Goal: Transaction & Acquisition: Purchase product/service

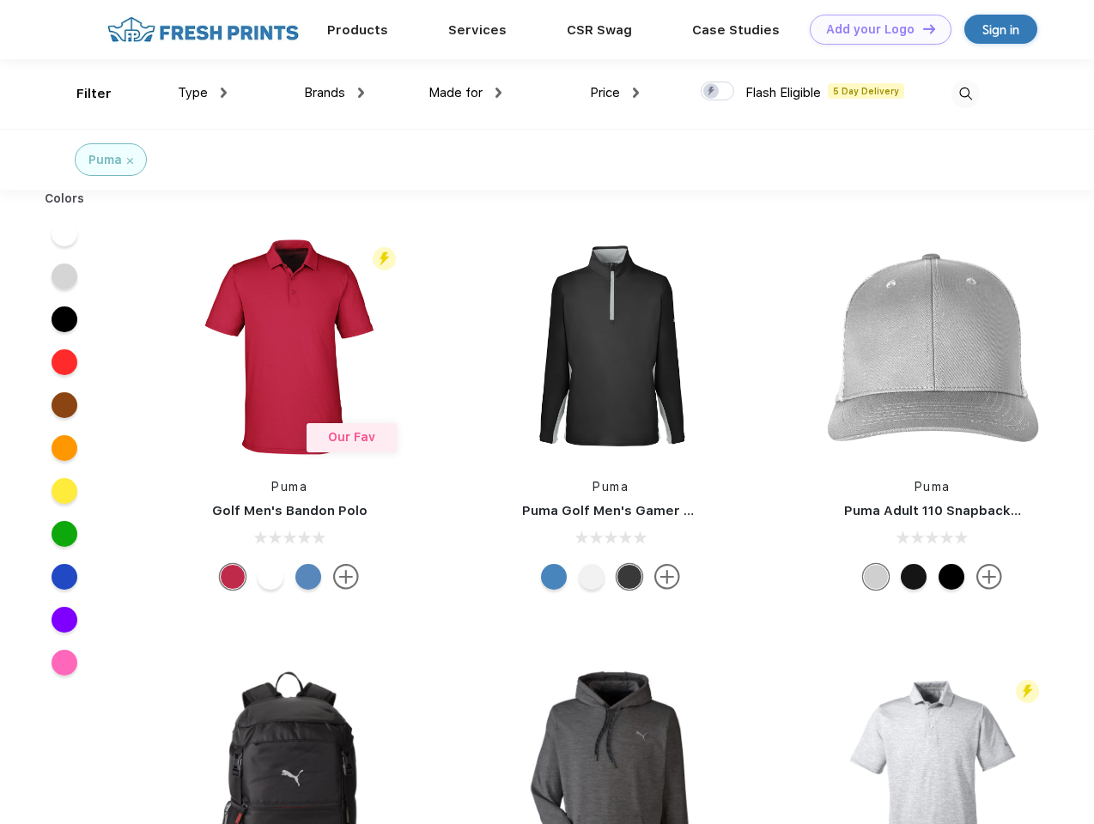
scroll to position [1, 0]
click at [874, 29] on link "Add your Logo Design Tool" at bounding box center [880, 30] width 142 height 30
click at [0, 0] on div "Design Tool" at bounding box center [0, 0] width 0 height 0
click at [921, 28] on link "Add your Logo Design Tool" at bounding box center [880, 30] width 142 height 30
click at [82, 94] on div "Filter" at bounding box center [93, 94] width 35 height 20
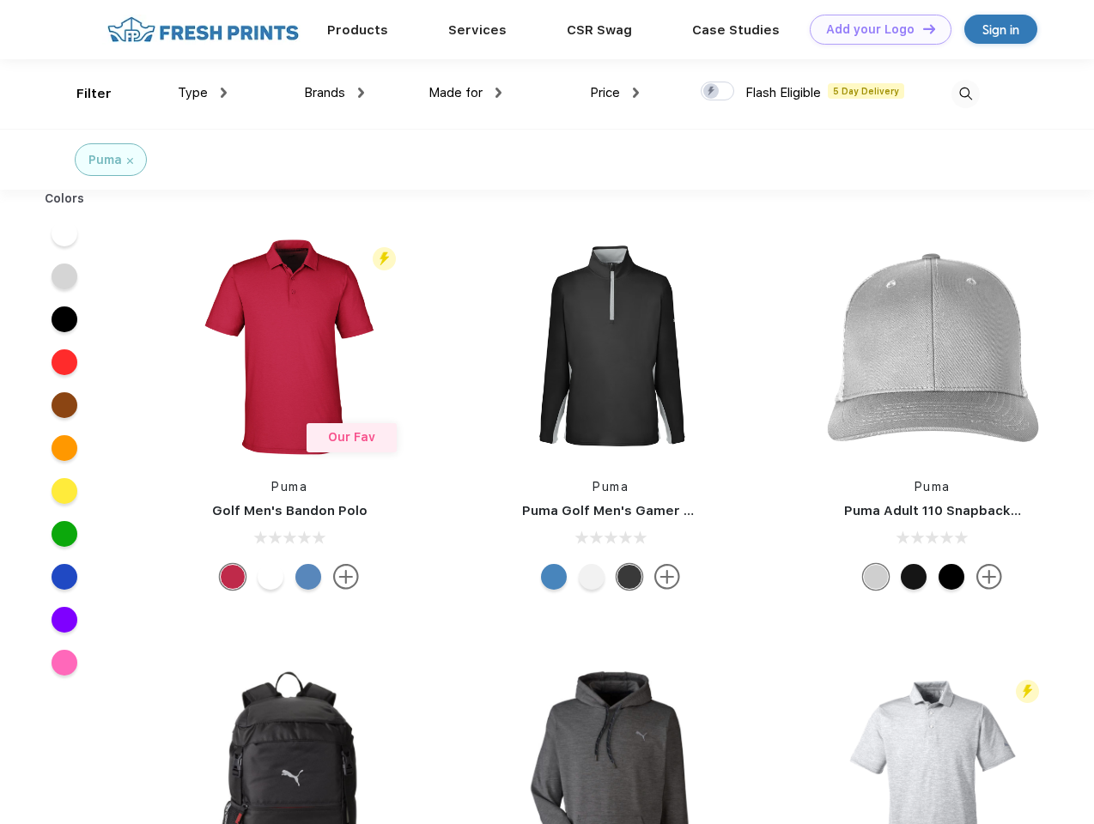
click at [203, 93] on span "Type" at bounding box center [193, 92] width 30 height 15
click at [334, 93] on span "Brands" at bounding box center [324, 92] width 41 height 15
click at [465, 93] on span "Made for" at bounding box center [455, 92] width 54 height 15
click at [615, 93] on span "Price" at bounding box center [605, 92] width 30 height 15
click at [718, 92] on div at bounding box center [716, 91] width 33 height 19
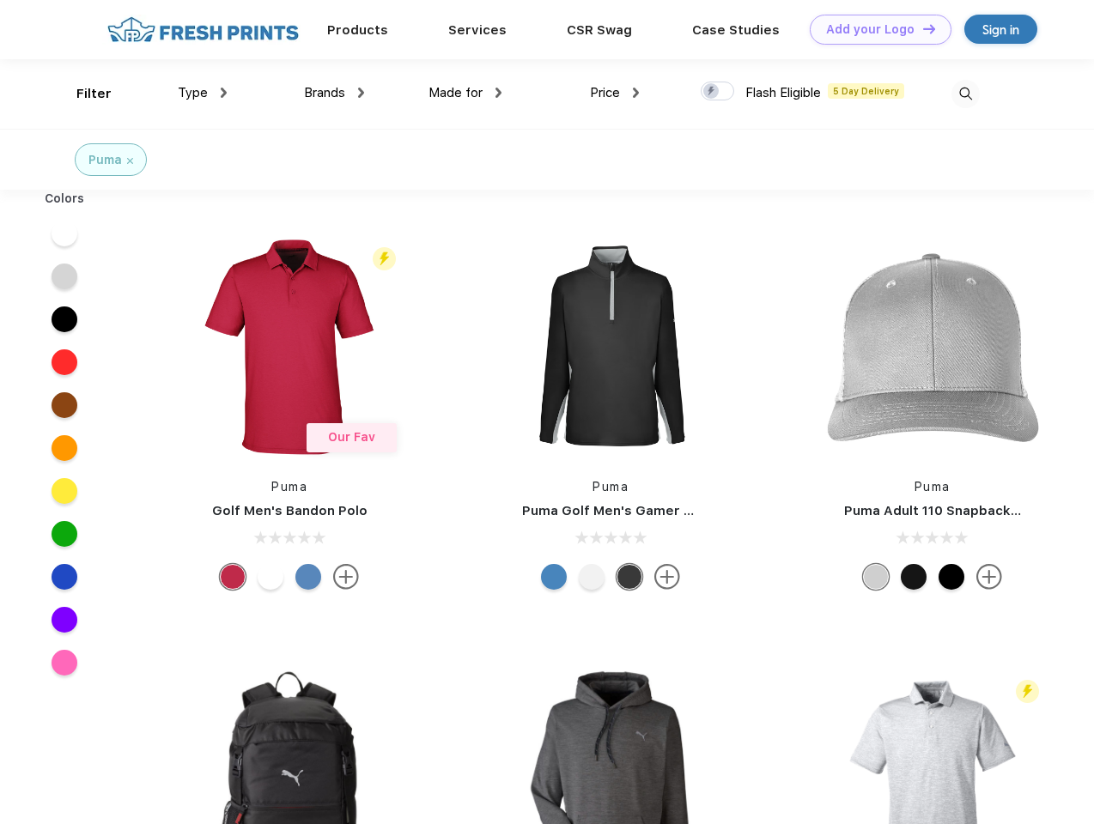
click at [712, 92] on input "checkbox" at bounding box center [705, 86] width 11 height 11
click at [965, 94] on img at bounding box center [965, 94] width 28 height 28
